Goal: Task Accomplishment & Management: Use online tool/utility

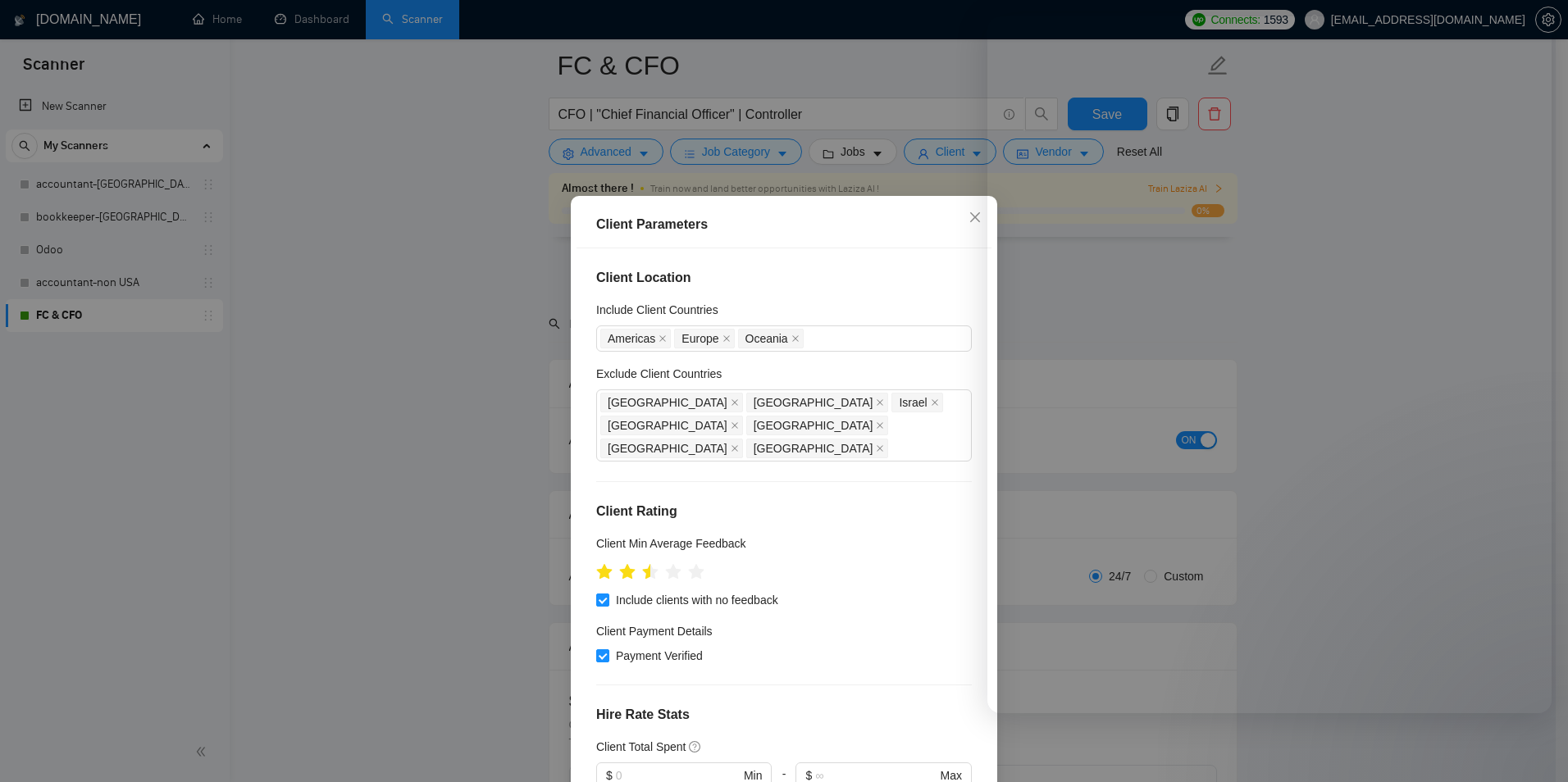
click at [426, 382] on div "Client Parameters Client Location Include Client Countries [GEOGRAPHIC_DATA] [G…" at bounding box center [784, 391] width 1568 height 782
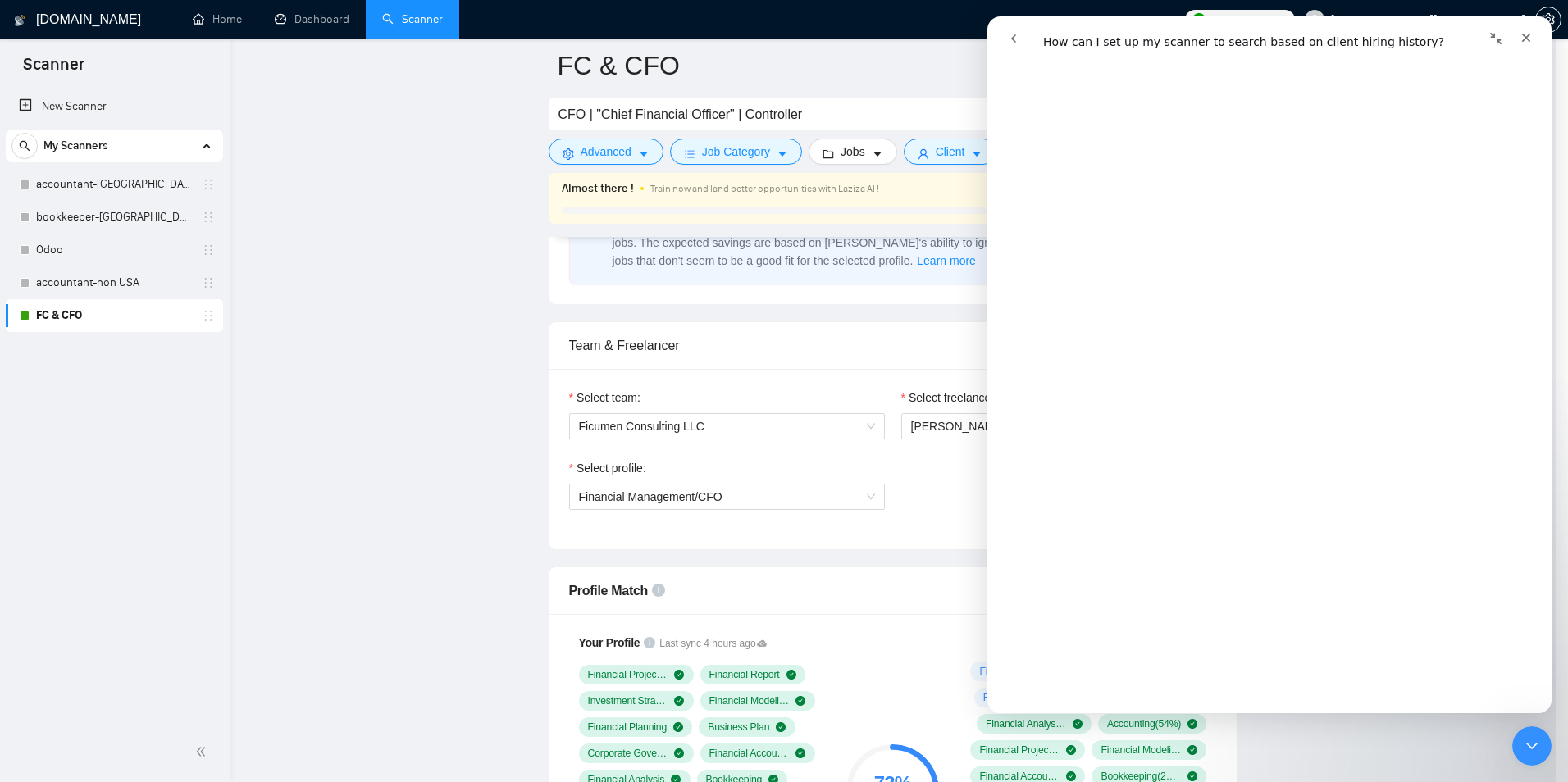
scroll to position [1230, 0]
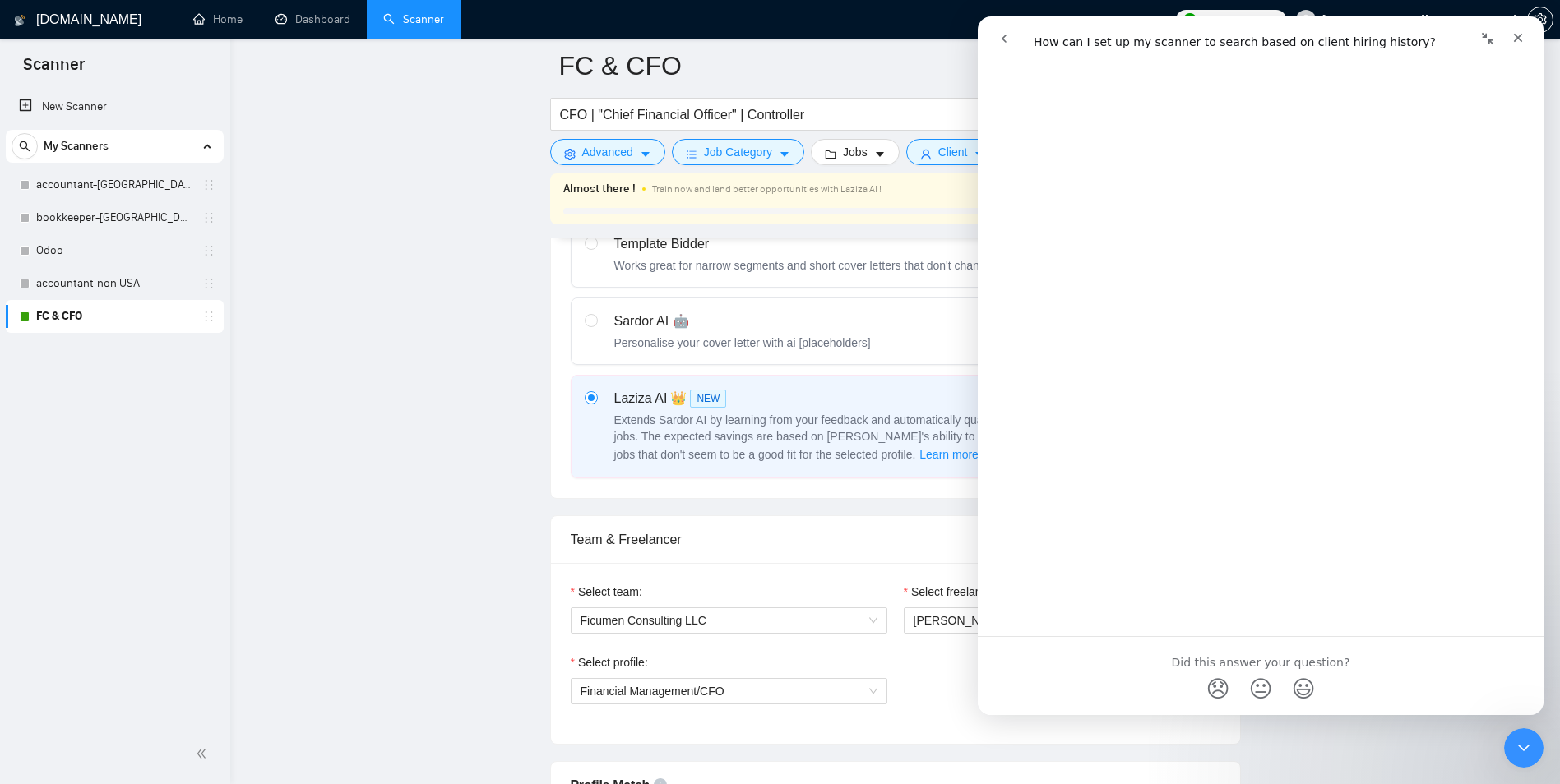
scroll to position [575, 0]
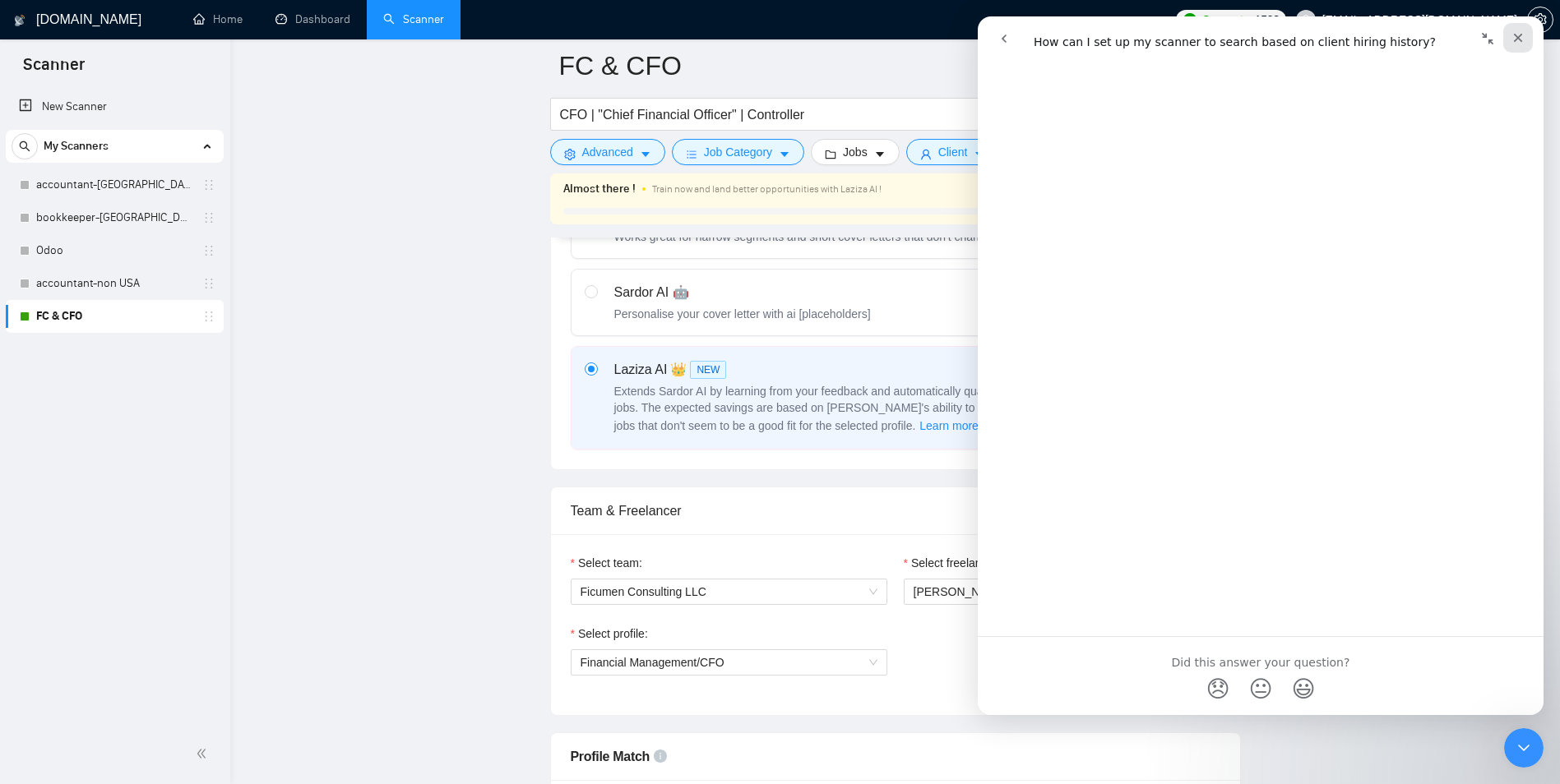
click at [1509, 38] on div "Close" at bounding box center [1517, 38] width 30 height 30
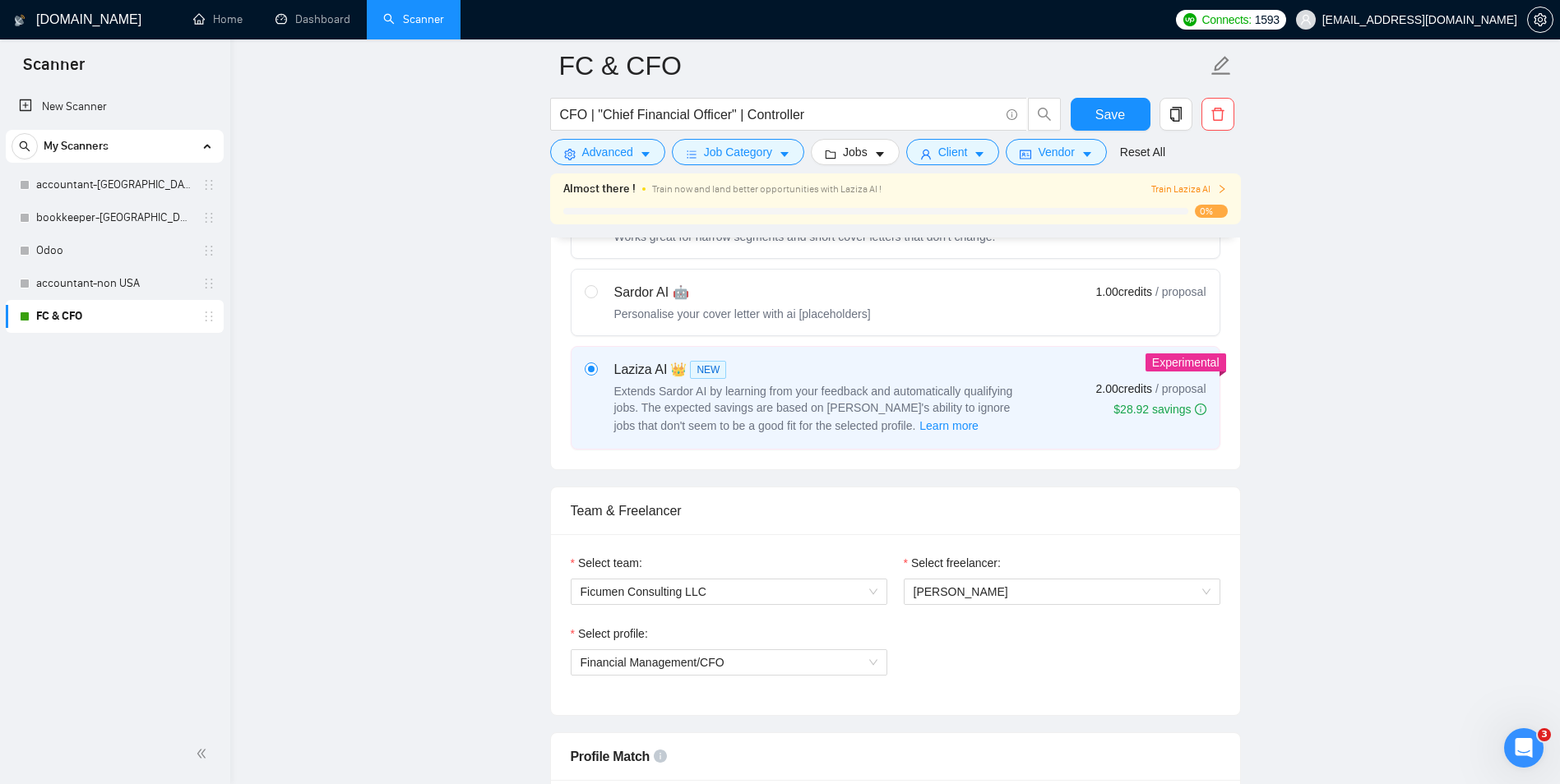
scroll to position [0, 0]
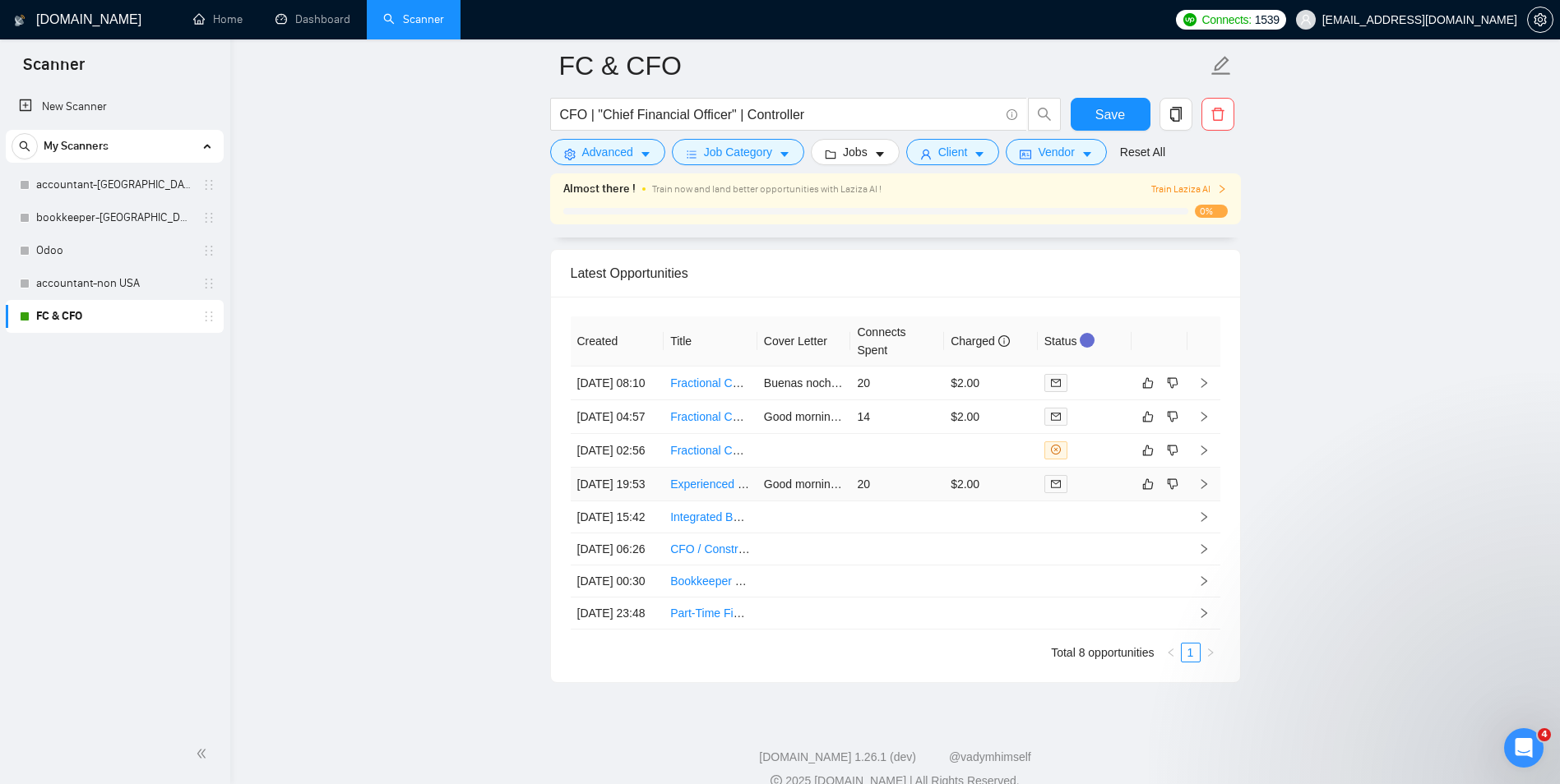
scroll to position [4030, 0]
